Goal: Task Accomplishment & Management: Manage account settings

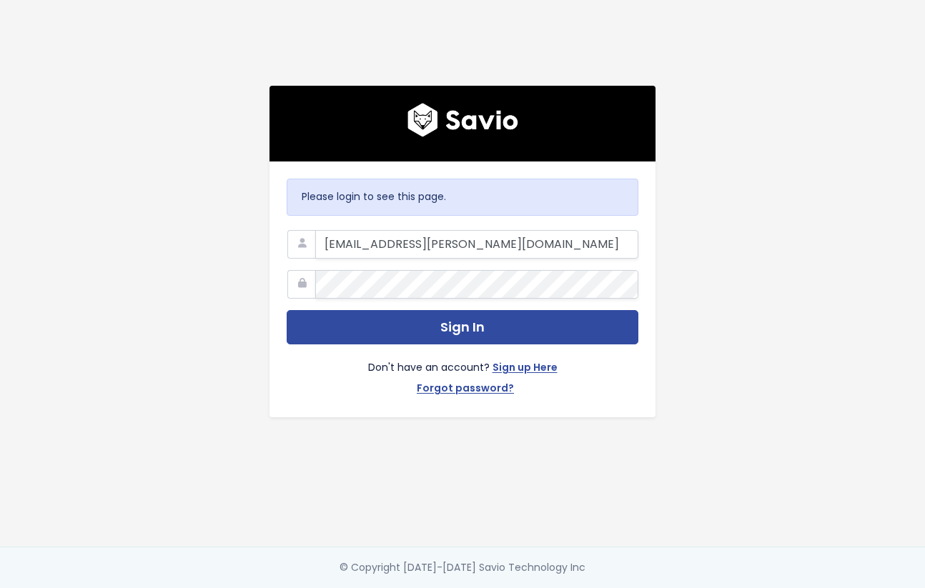
type input "[EMAIL_ADDRESS][PERSON_NAME][DOMAIN_NAME]"
click at [372, 350] on div "Don't have an account? Sign up Here Forgot password?" at bounding box center [463, 373] width 352 height 56
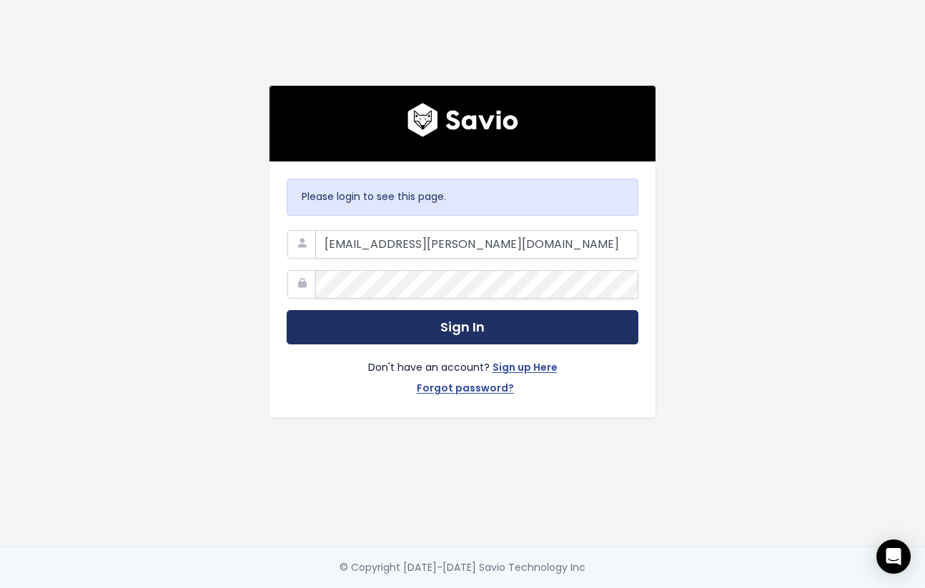
click at [373, 339] on button "Sign In" at bounding box center [463, 327] width 352 height 35
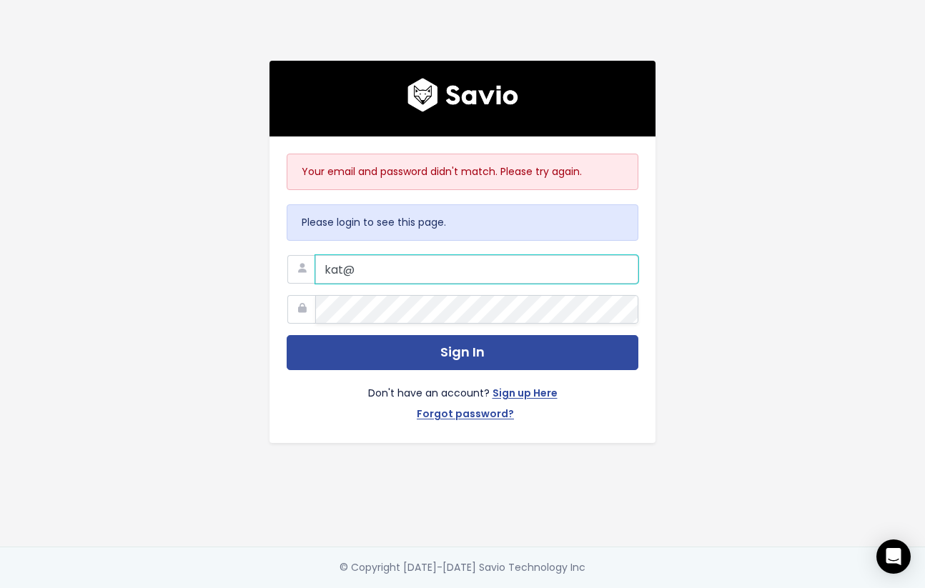
click at [383, 272] on input "kat@" at bounding box center [476, 269] width 323 height 29
type input "kat@marsello.com"
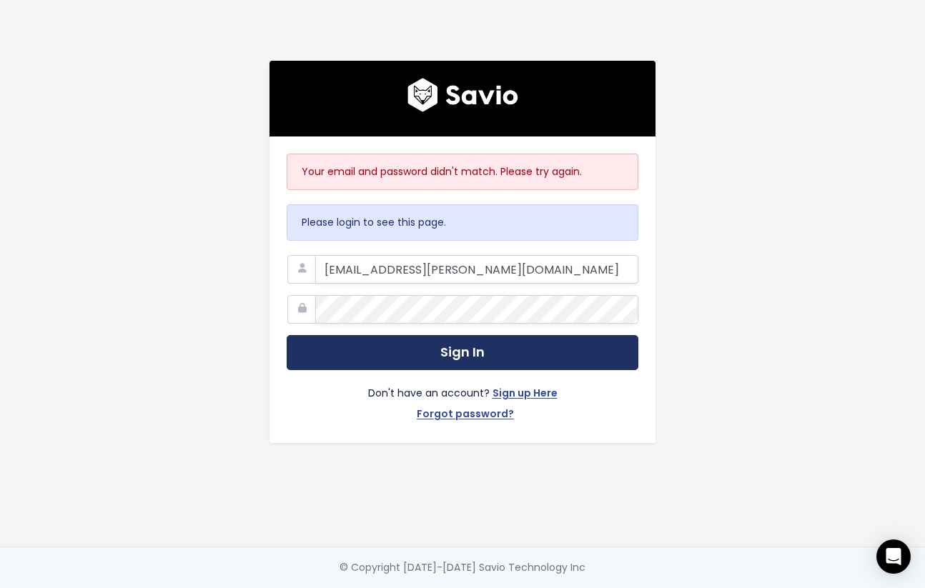
click at [548, 350] on button "Sign In" at bounding box center [463, 352] width 352 height 35
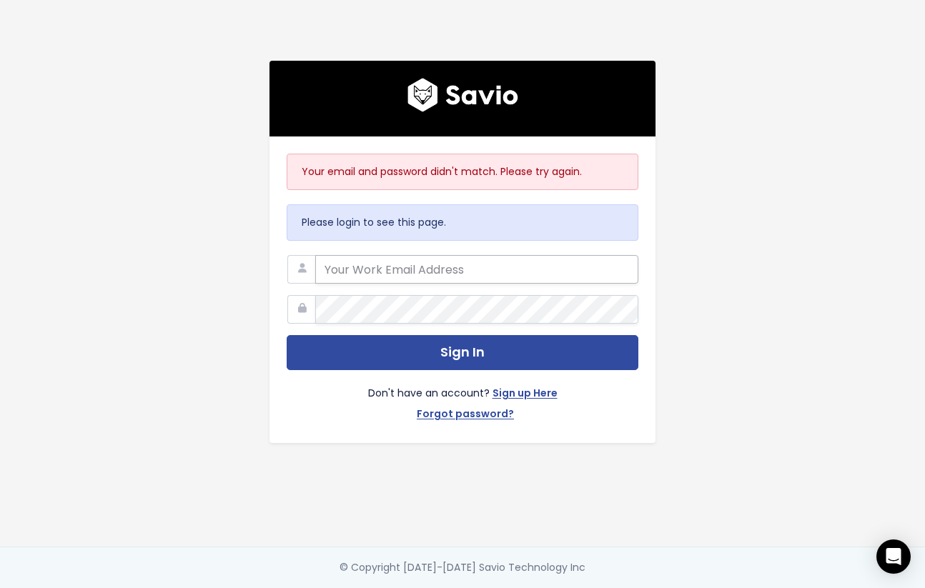
click at [624, 282] on input "email" at bounding box center [476, 269] width 323 height 29
click at [655, 300] on div "Your email and password didn't match. Please try again. Please login to see thi…" at bounding box center [462, 290] width 386 height 307
click at [400, 278] on input "email" at bounding box center [476, 269] width 323 height 29
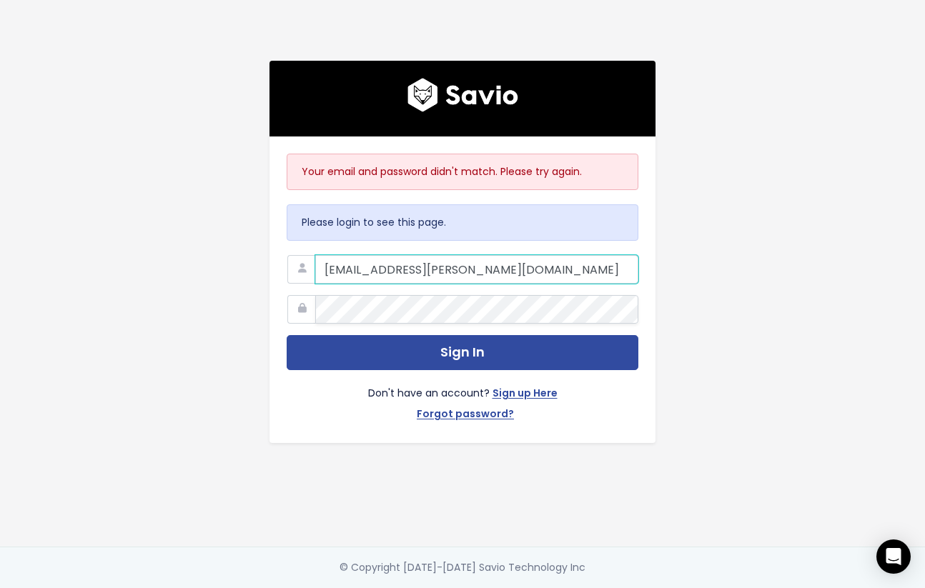
type input "[EMAIL_ADDRESS][PERSON_NAME][DOMAIN_NAME]"
click at [487, 415] on link "Forgot password?" at bounding box center [465, 415] width 97 height 21
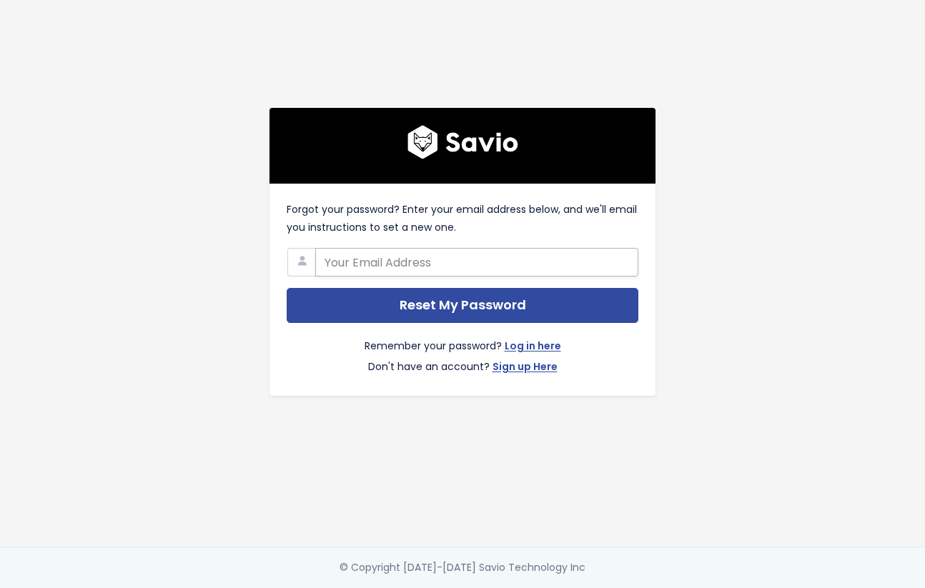
click at [437, 266] on input "text" at bounding box center [476, 262] width 323 height 29
type input "kat@marsello.com"
click at [265, 298] on div "Forgot your password? Enter your email address below, and we'll email you instr…" at bounding box center [462, 252] width 407 height 288
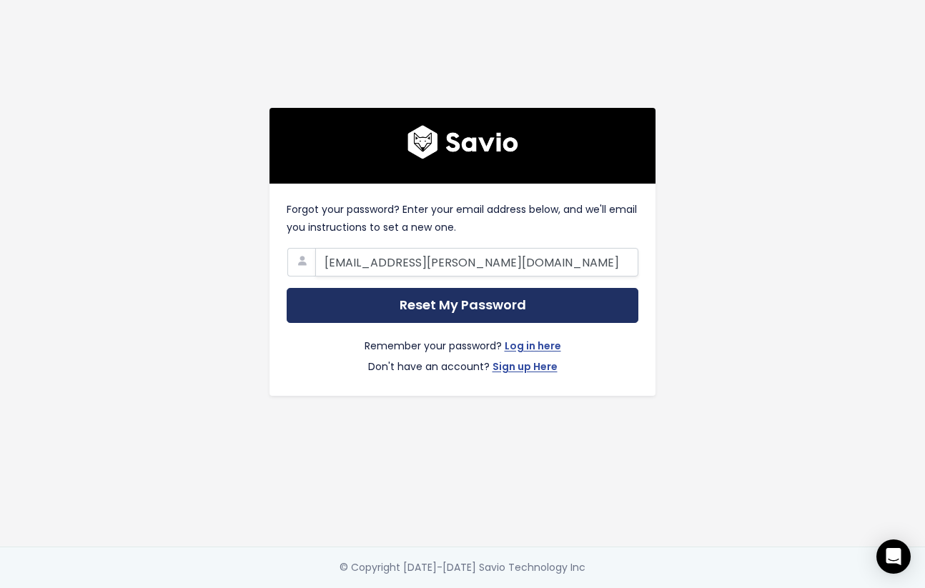
click at [467, 310] on input "Reset My Password" at bounding box center [463, 305] width 352 height 35
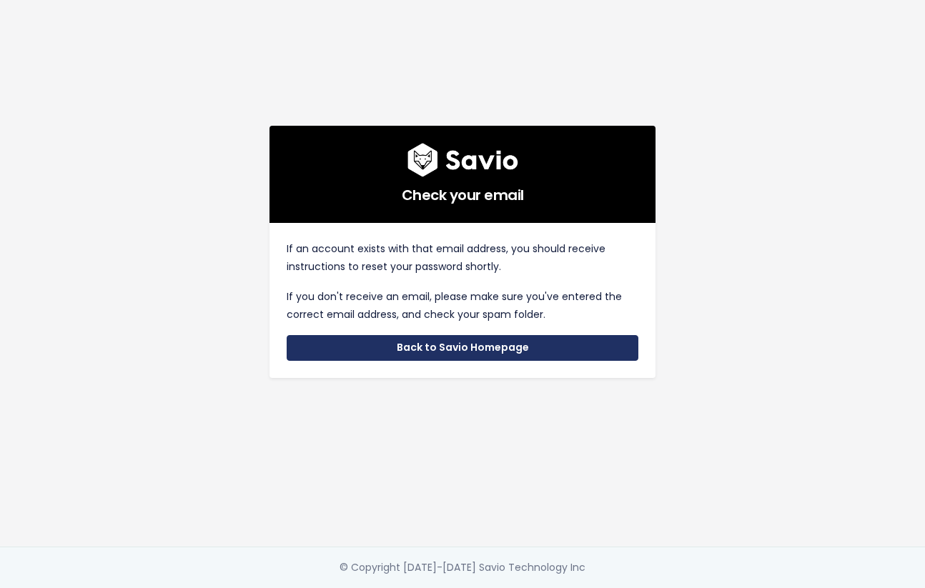
click at [481, 350] on link "Back to Savio Homepage" at bounding box center [463, 348] width 352 height 26
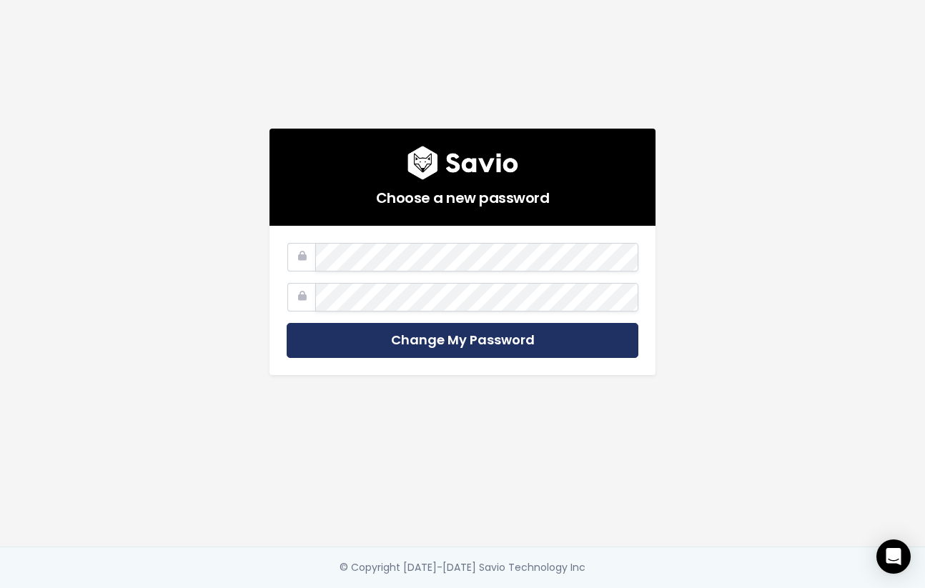
click at [425, 338] on input "Change My Password" at bounding box center [463, 340] width 352 height 35
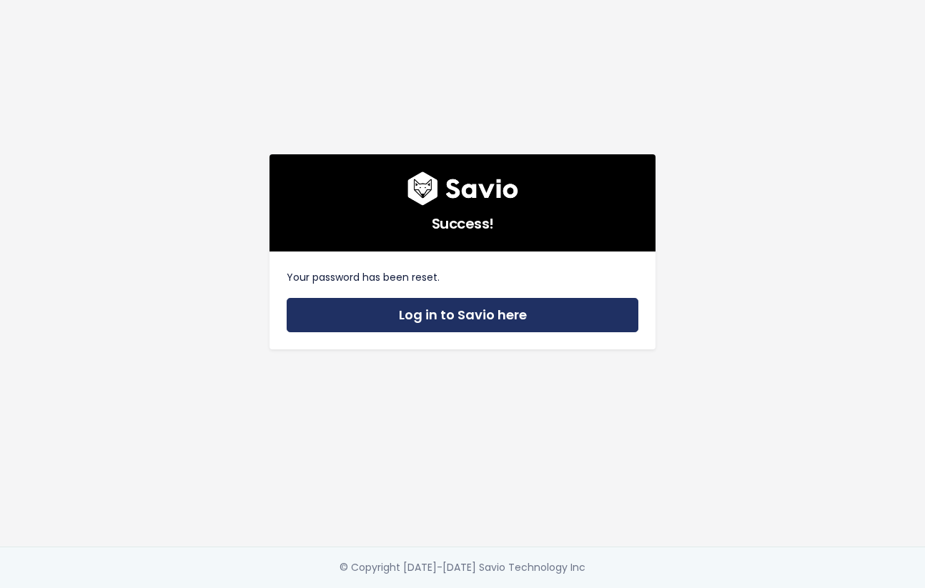
click at [545, 314] on link "Log in to Savio here" at bounding box center [463, 315] width 352 height 35
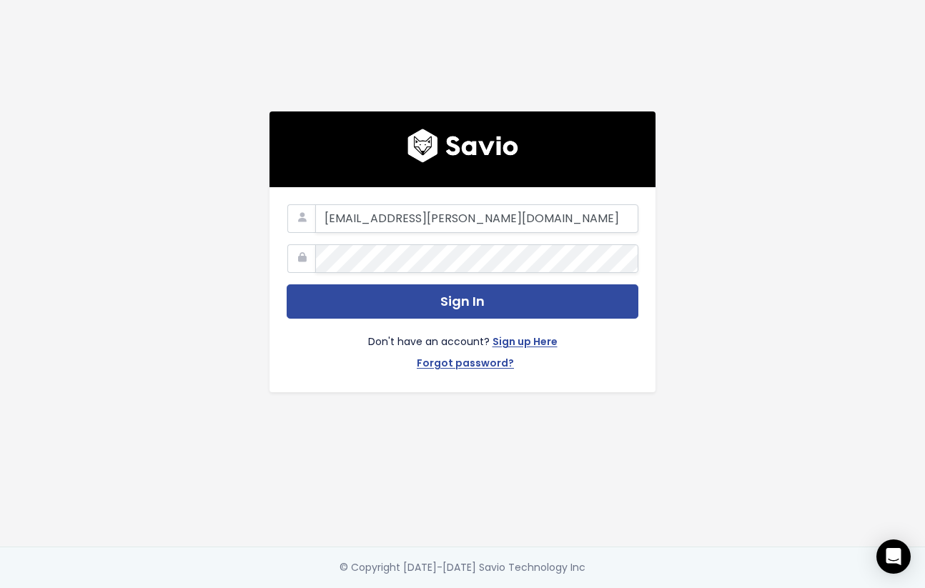
type input "[EMAIL_ADDRESS][PERSON_NAME][DOMAIN_NAME]"
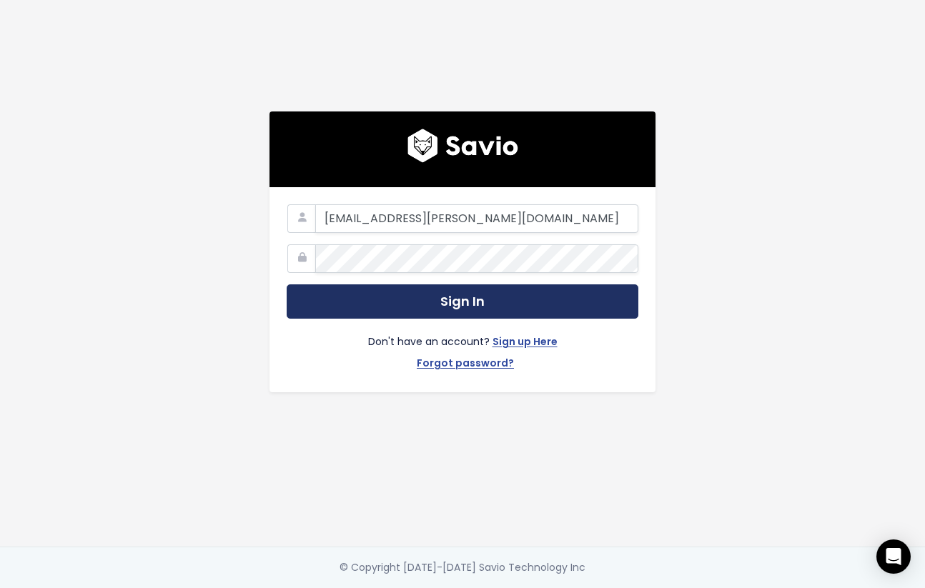
click at [543, 305] on button "Sign In" at bounding box center [463, 301] width 352 height 35
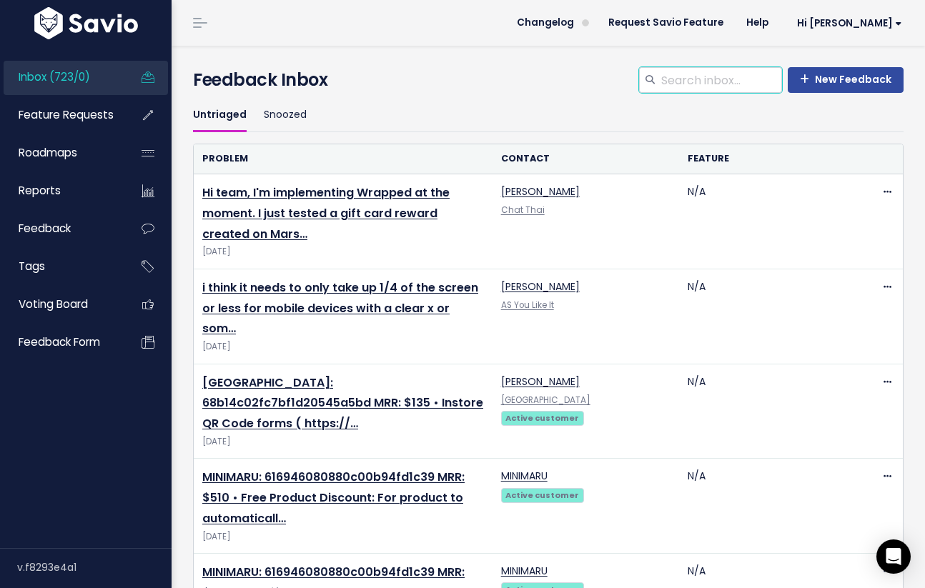
click at [690, 85] on input "search" at bounding box center [721, 80] width 122 height 26
type input "tyro"
click at [652, 82] on icon at bounding box center [649, 80] width 9 height 9
click at [687, 80] on input "tyro" at bounding box center [721, 80] width 122 height 26
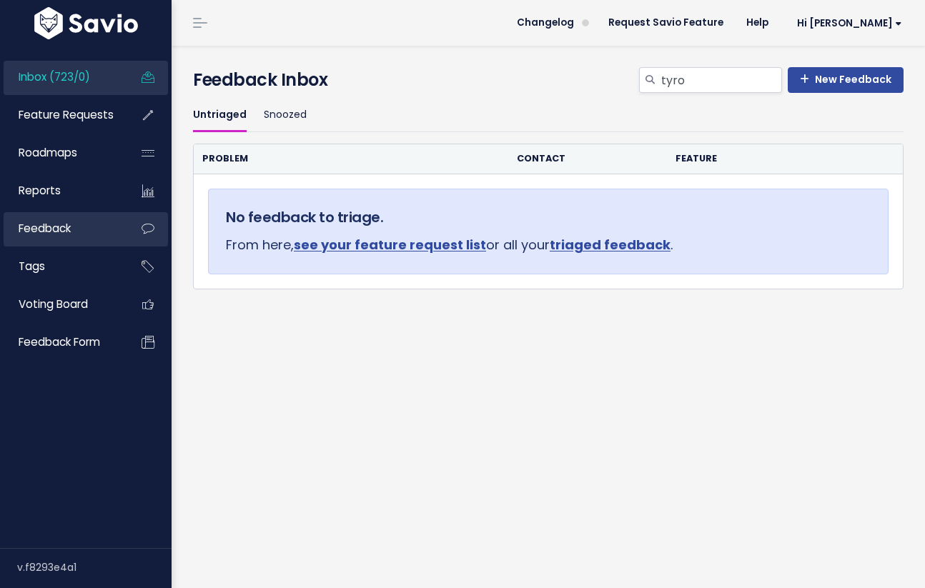
click at [111, 229] on link "Feedback" at bounding box center [61, 228] width 115 height 33
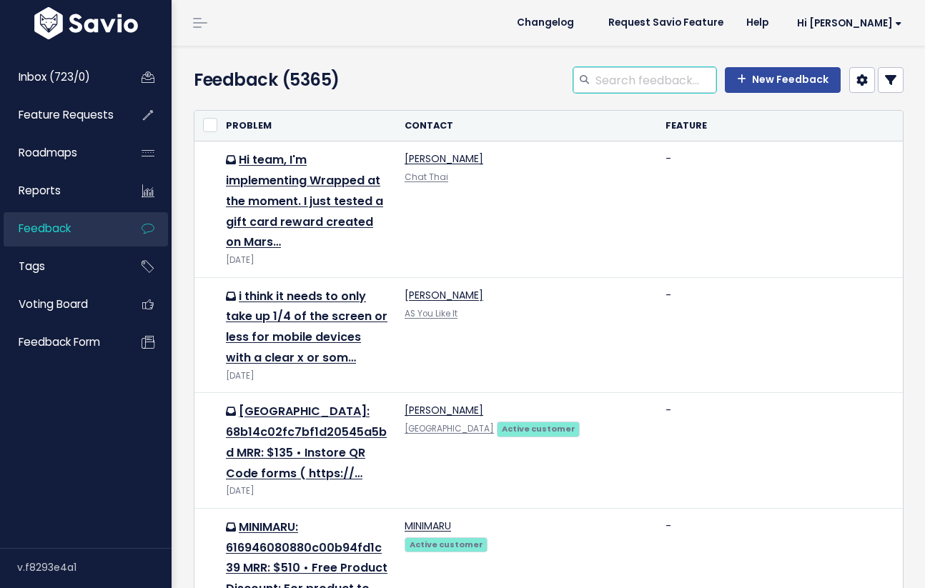
click at [635, 77] on input "search" at bounding box center [655, 80] width 122 height 26
type input "tyro"
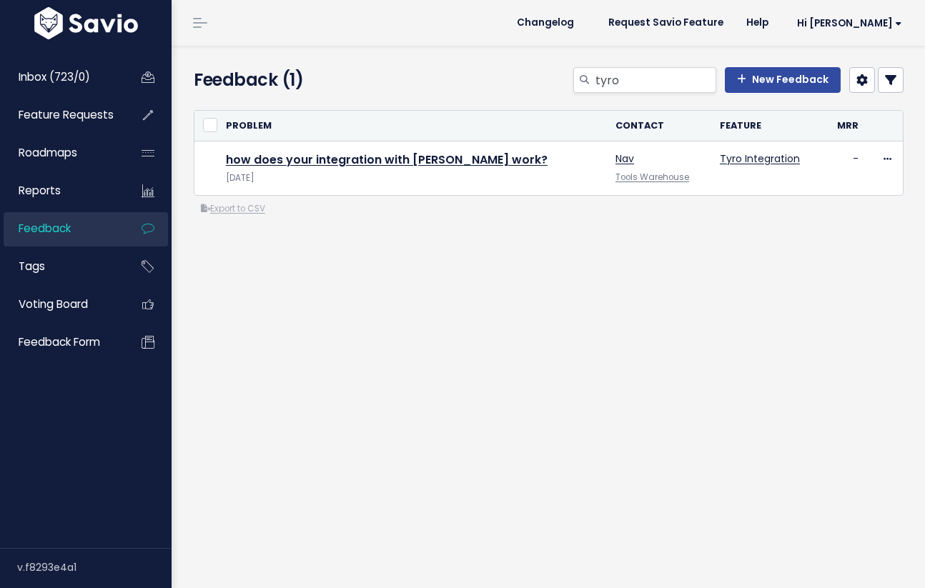
click at [623, 252] on div "or Cancel Problem Contact Feature" at bounding box center [548, 215] width 731 height 232
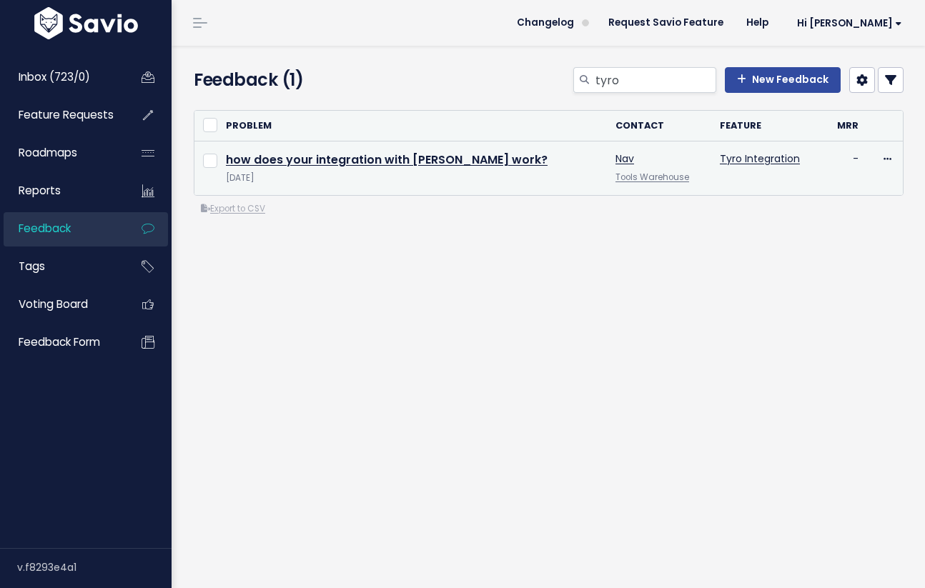
click at [397, 168] on td "how does your integration with [PERSON_NAME] work? [DATE]" at bounding box center [412, 169] width 390 height 54
click at [396, 154] on link "how does your integration with [PERSON_NAME] work?" at bounding box center [387, 160] width 322 height 16
